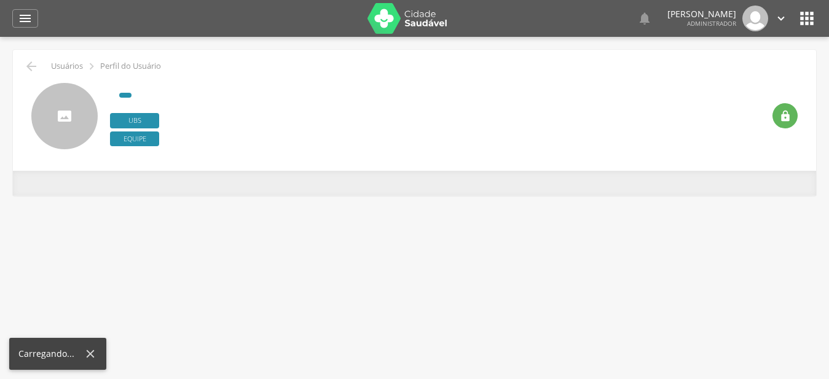
type input "**********"
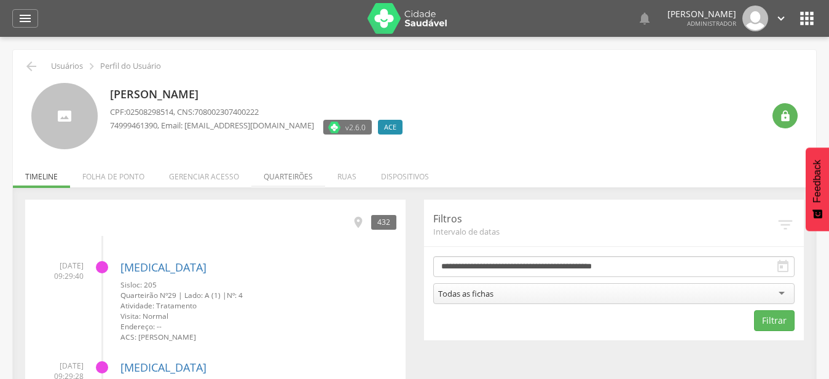
click at [293, 174] on li "Quarteirões" at bounding box center [288, 173] width 74 height 29
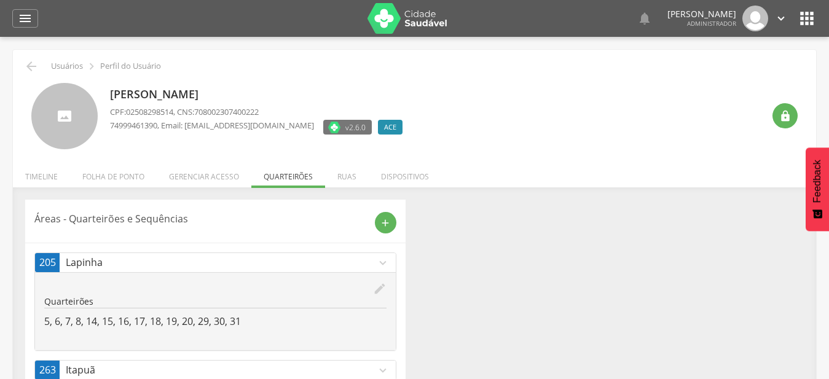
scroll to position [37, 0]
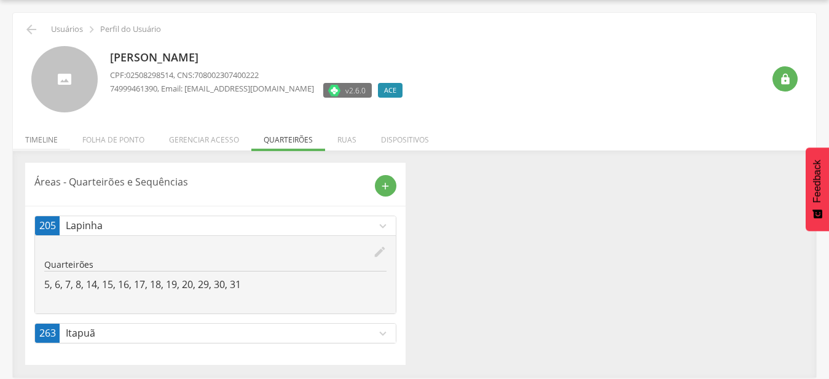
click at [36, 140] on li "Timeline" at bounding box center [41, 136] width 57 height 29
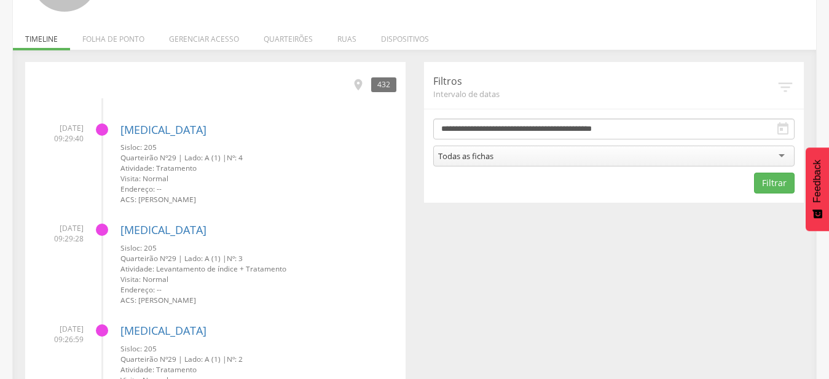
scroll to position [0, 0]
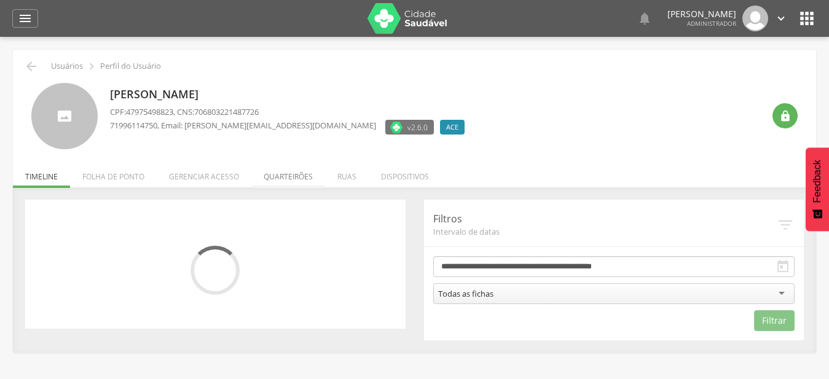
click at [290, 177] on li "Quarteirões" at bounding box center [288, 173] width 74 height 29
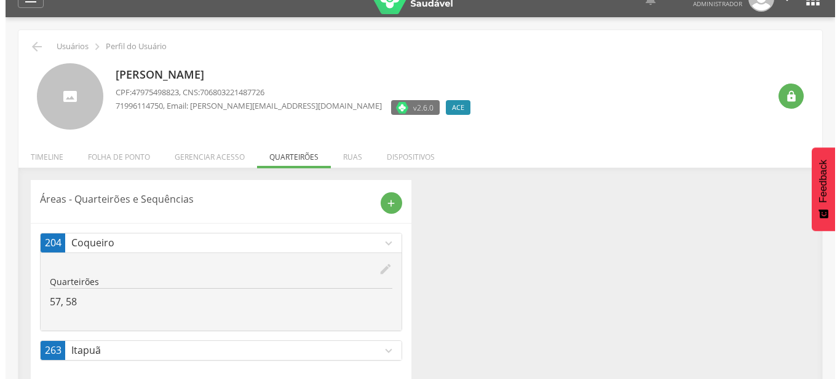
scroll to position [37, 0]
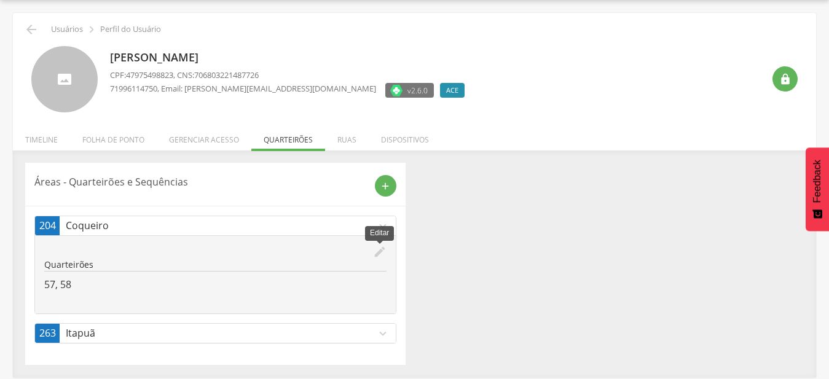
click at [380, 253] on icon "edit" at bounding box center [380, 252] width 14 height 14
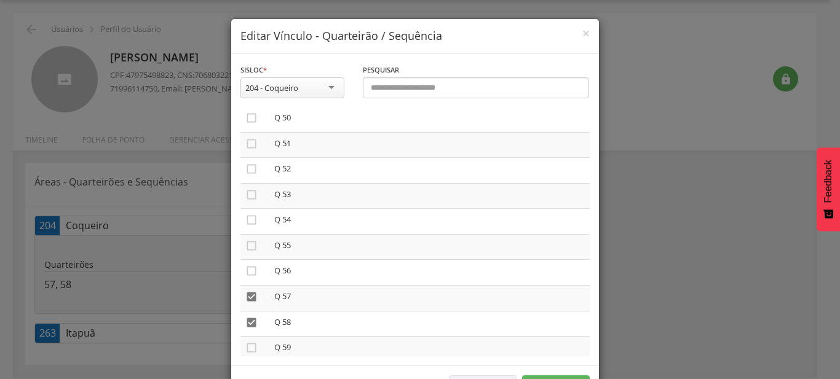
scroll to position [1400, 0]
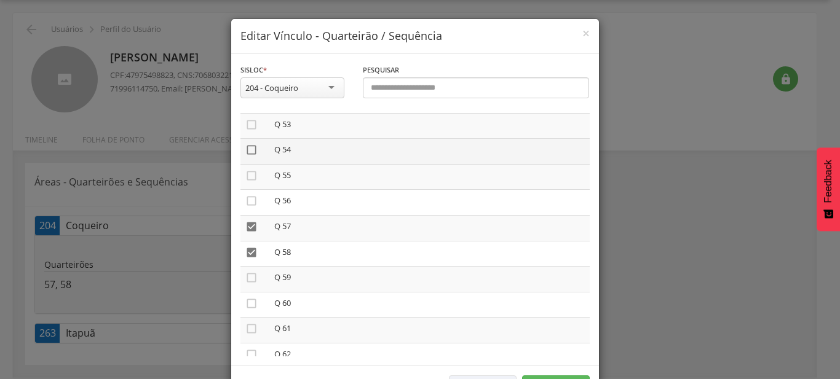
click at [247, 144] on icon "" at bounding box center [251, 150] width 12 height 12
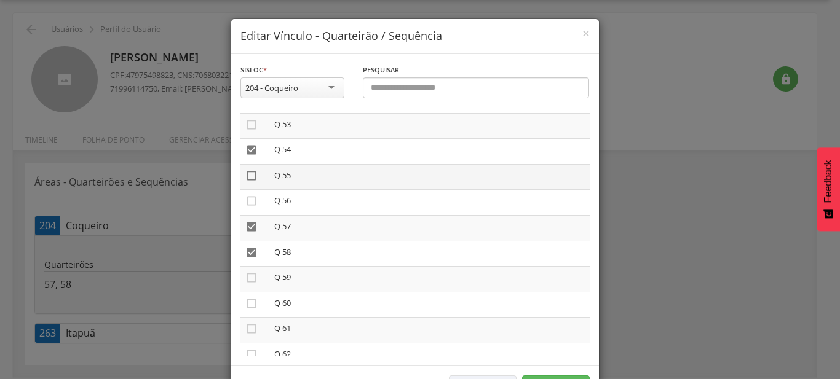
click at [248, 170] on icon "" at bounding box center [251, 176] width 12 height 12
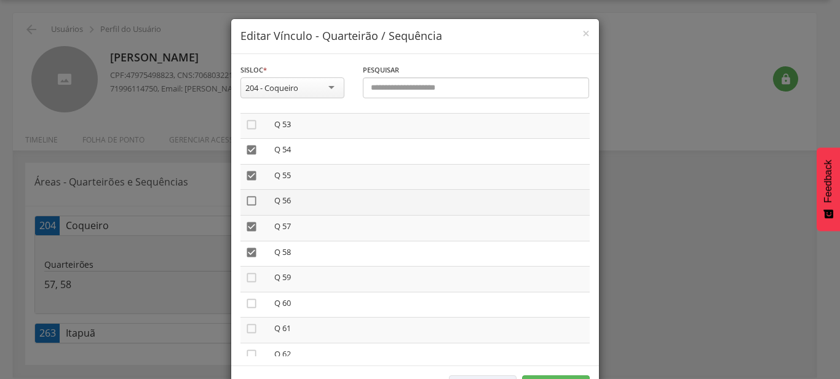
click at [247, 195] on icon "" at bounding box center [251, 201] width 12 height 12
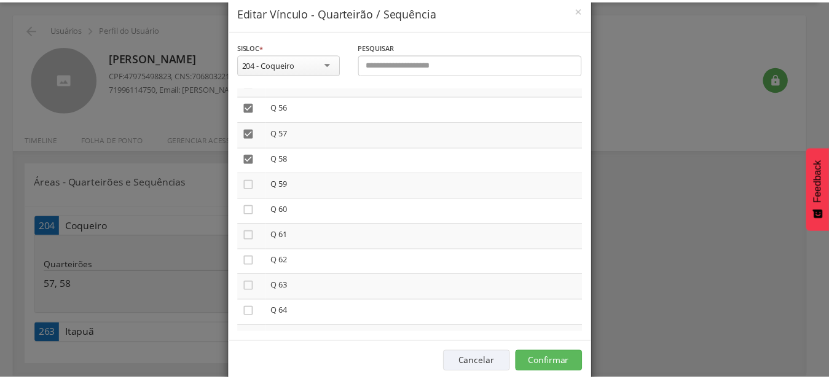
scroll to position [45, 0]
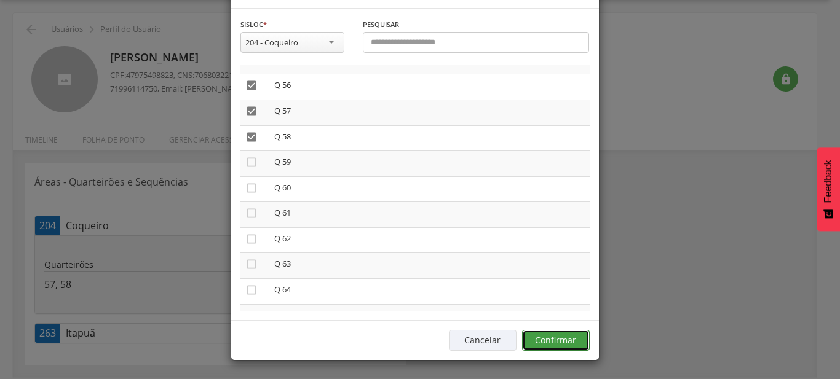
click at [583, 340] on button "Confirmar" at bounding box center [556, 340] width 68 height 21
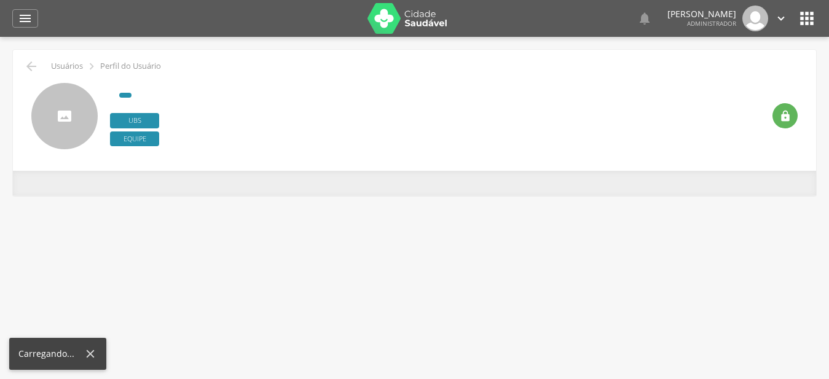
type input "**********"
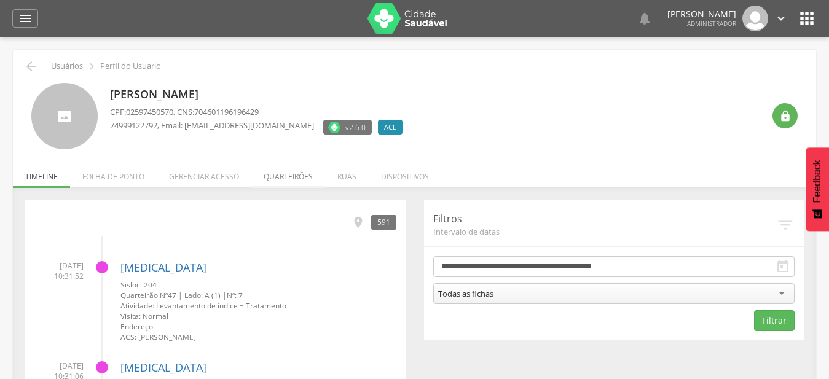
click at [300, 180] on li "Quarteirões" at bounding box center [288, 173] width 74 height 29
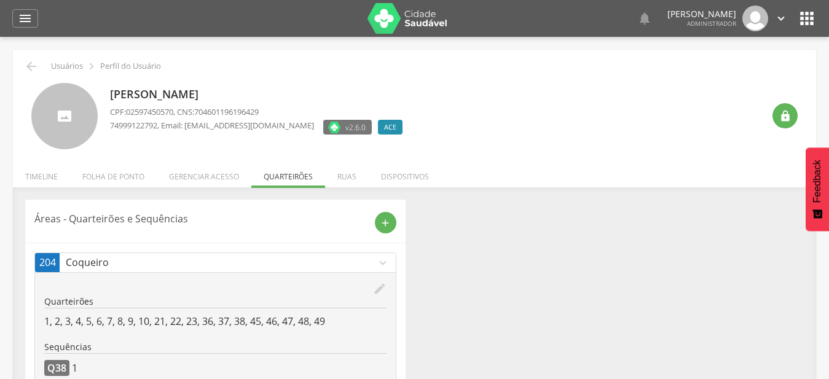
scroll to position [103, 0]
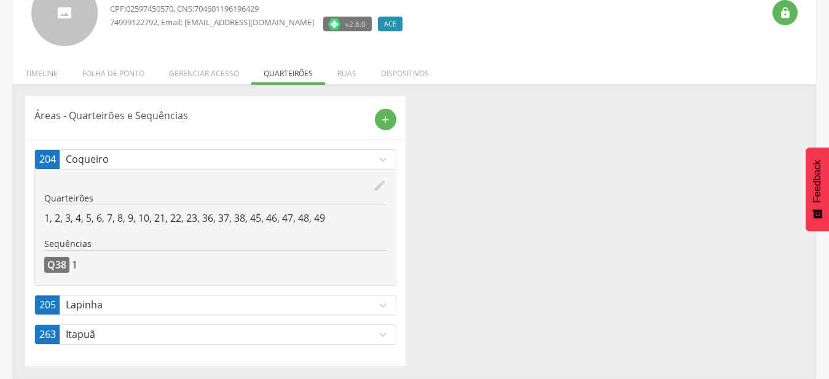
click at [374, 159] on p "Coqueiro" at bounding box center [221, 159] width 310 height 14
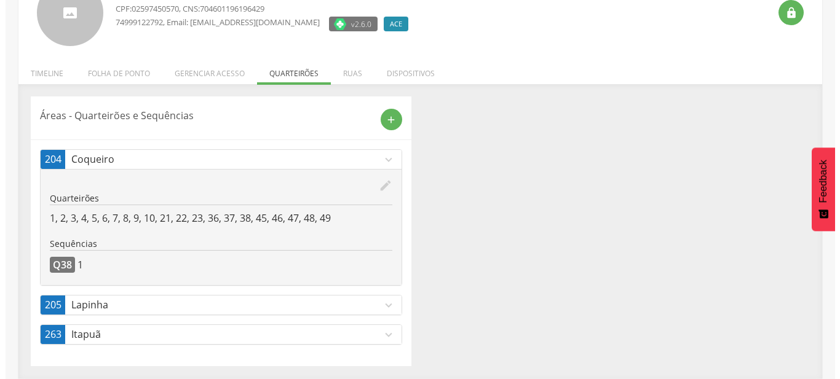
scroll to position [37, 0]
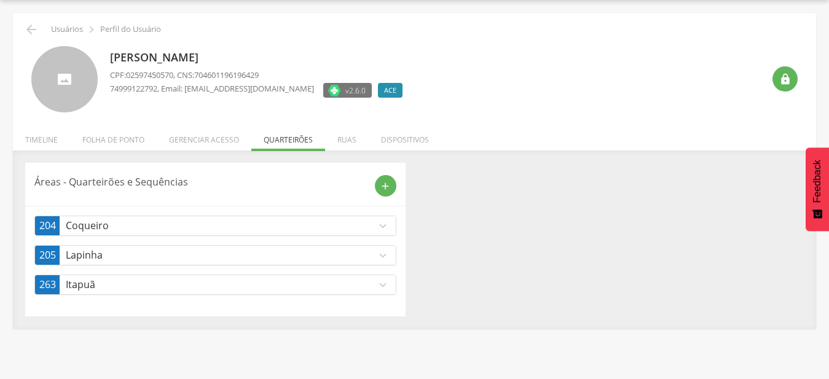
click at [379, 227] on icon "expand_more" at bounding box center [383, 226] width 14 height 14
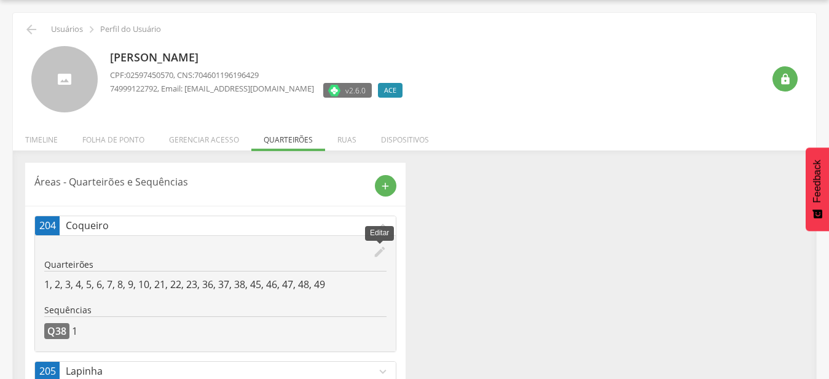
click at [373, 254] on icon "edit" at bounding box center [380, 252] width 14 height 14
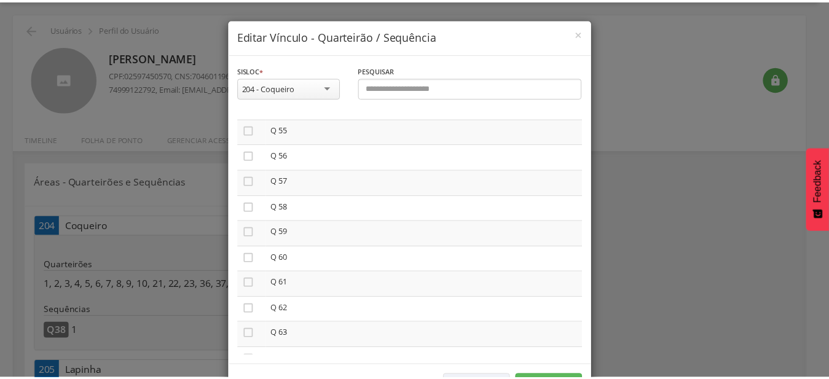
scroll to position [1472, 0]
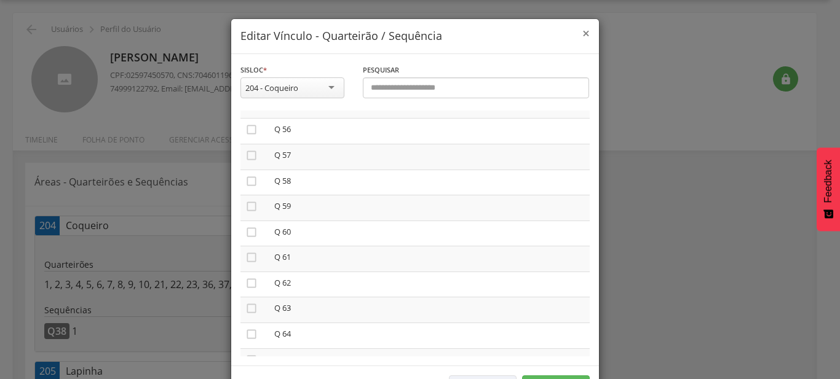
click at [582, 36] on span "×" at bounding box center [585, 33] width 7 height 17
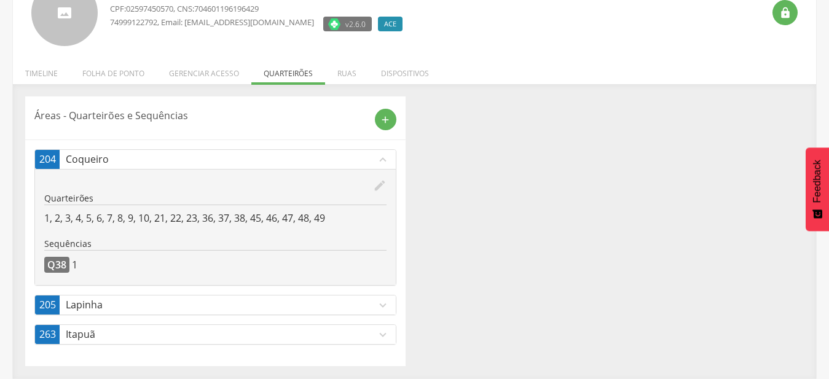
scroll to position [41, 0]
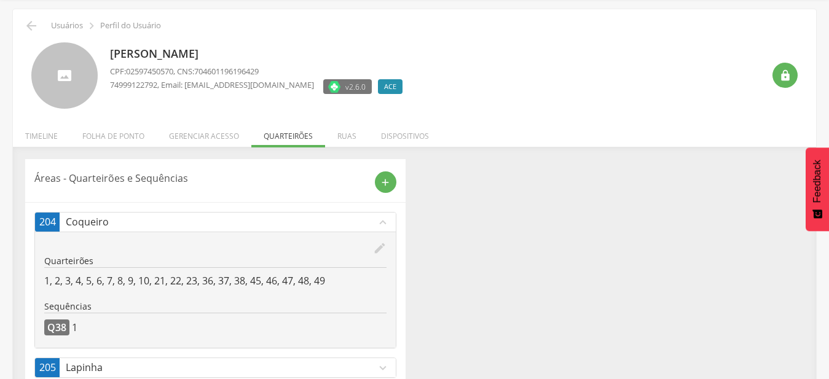
click at [378, 217] on icon "expand_less" at bounding box center [383, 223] width 14 height 14
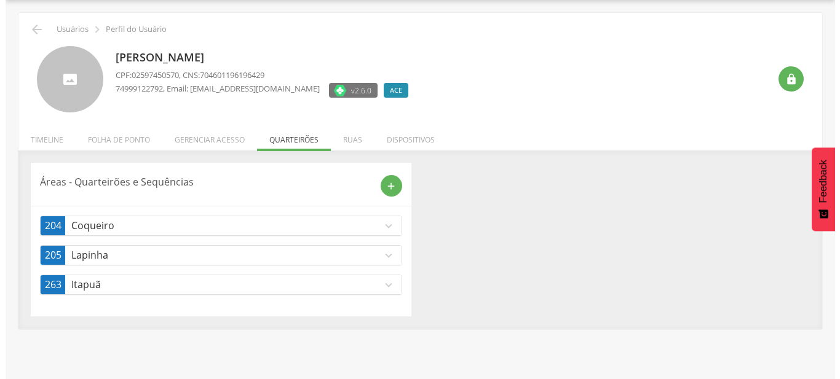
scroll to position [37, 0]
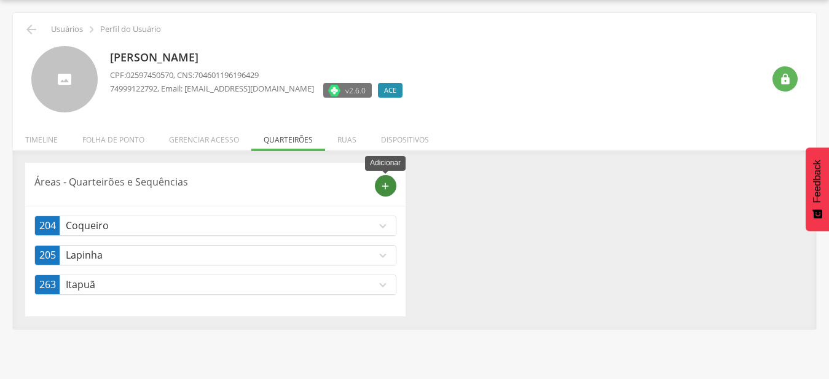
click at [393, 187] on div "add" at bounding box center [386, 186] width 22 height 22
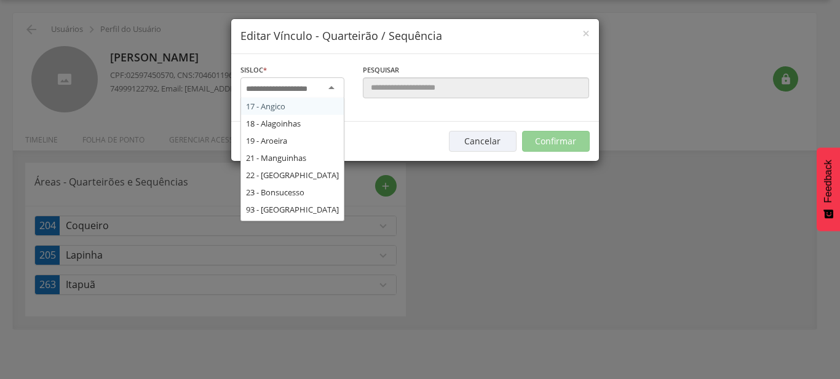
click at [330, 92] on div at bounding box center [292, 88] width 104 height 22
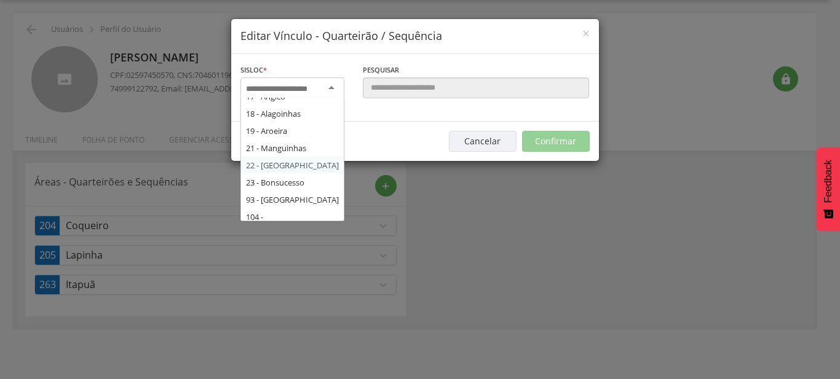
scroll to position [209, 0]
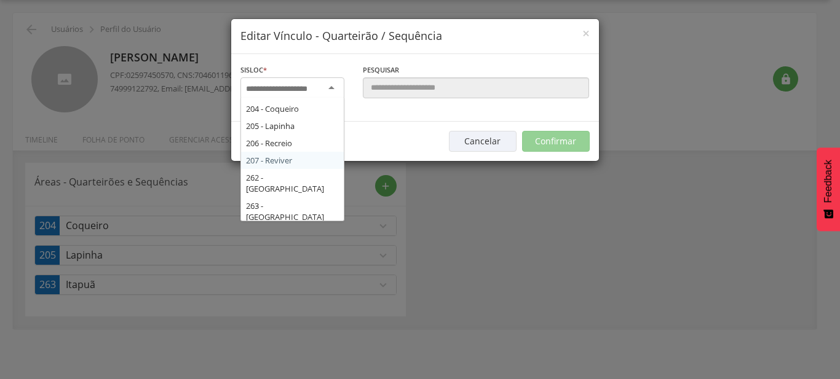
click at [313, 122] on div "Sisloc * 17 - Angico 18 - [GEOGRAPHIC_DATA] 19 - [GEOGRAPHIC_DATA] 21 - [GEOGRA…" at bounding box center [415, 88] width 368 height 68
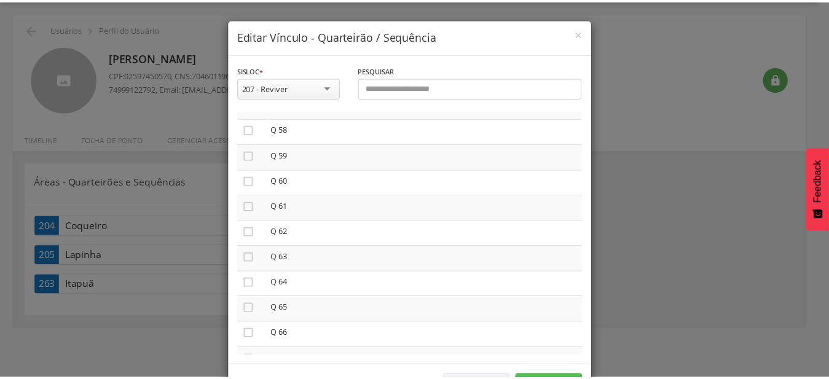
scroll to position [45, 0]
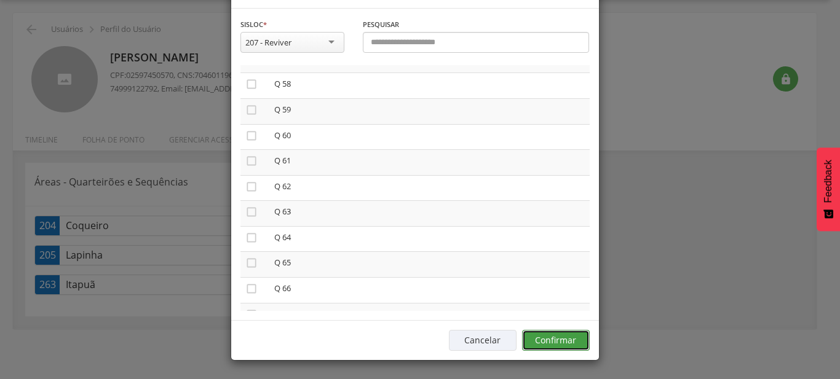
click at [570, 342] on button "Confirmar" at bounding box center [556, 340] width 68 height 21
